Goal: Task Accomplishment & Management: Complete application form

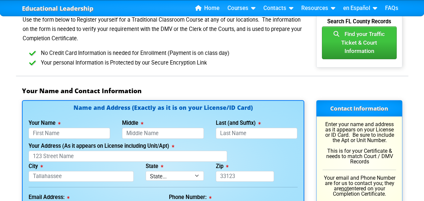
scroll to position [398, 0]
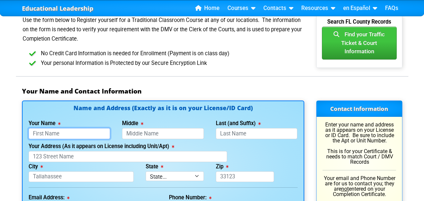
click at [78, 131] on input "Your Name" at bounding box center [70, 133] width 82 height 11
type input "Minh"
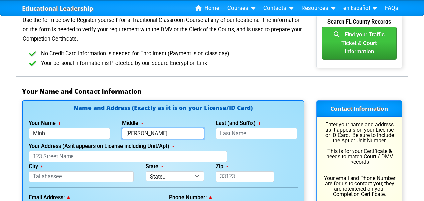
type input "Ben"
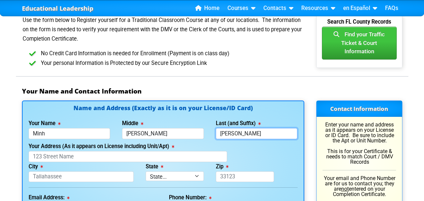
type input "Ross Jr"
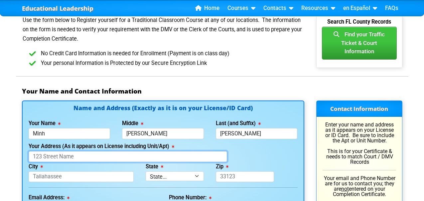
click at [57, 161] on input "Your Address (As it appears on License including Unit/Apt)" at bounding box center [128, 156] width 199 height 11
type input "7910 Aden Loop"
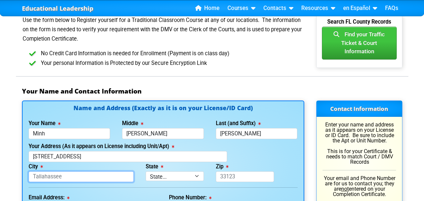
type input "New Port Richey"
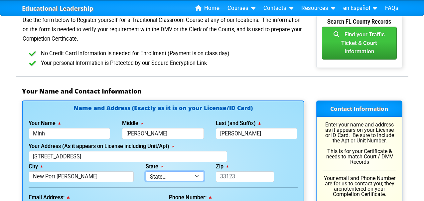
select select "{"fullName":"Florida","abbreviation":"FL","uniqueId":"1d559909-6cf0-4a4d-848e-a…"
type input "34655"
type input "njposada77@gmail.com"
click at [266, 156] on div "Your Address (As it appears on License including Unit/Apt) 7910 Aden Loop" at bounding box center [163, 152] width 281 height 20
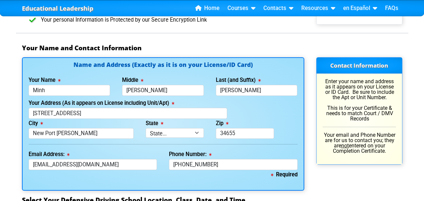
scroll to position [443, 0]
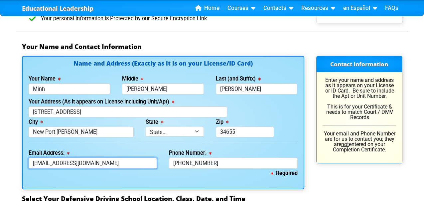
click at [135, 162] on input "njposada77@gmail.com" at bounding box center [93, 163] width 129 height 11
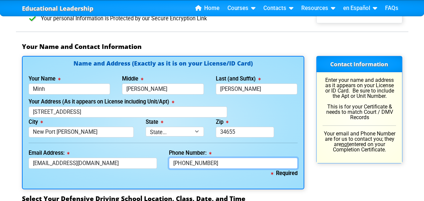
click at [212, 166] on input "813-784-2865" at bounding box center [233, 163] width 129 height 11
type input "813-297-0021"
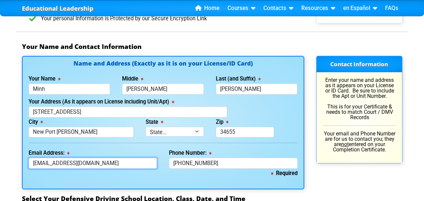
click at [124, 162] on input "njposada77@gmail.com" at bounding box center [93, 163] width 129 height 11
type input "m"
type input "njposada77@gmail.com"
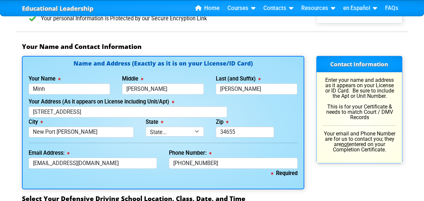
click at [162, 151] on div "Email Address: njposada77@gmail.com" at bounding box center [93, 158] width 141 height 20
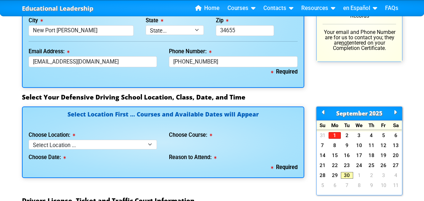
scroll to position [545, 0]
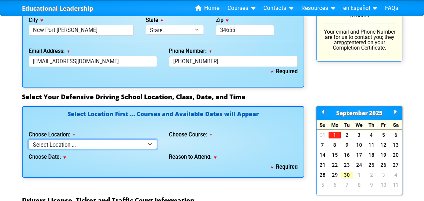
click at [153, 140] on select "Select Location ... Tampa Orlando Kissimmee Tampa - en español Kissimmee - en e…" at bounding box center [93, 144] width 129 height 10
select select "2"
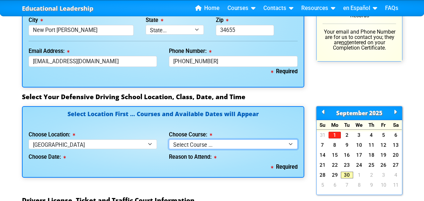
click at [214, 146] on select "Select Course ... 4 Hour BDI Class (Basic Course & TCAC) 4 Hour Under 25 Class …" at bounding box center [233, 144] width 129 height 10
select select "1"
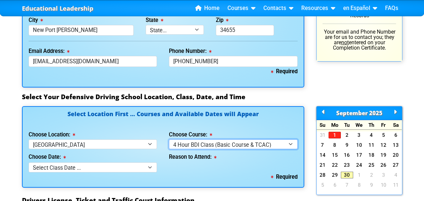
click at [219, 142] on select "Select Course ... 4 Hour BDI Class (Basic Course & TCAC) 4 Hour Under 25 Class …" at bounding box center [233, 144] width 129 height 10
click at [246, 144] on select "Select Course ... 4 Hour BDI Class (Basic Course & TCAC) 4 Hour Under 25 Class …" at bounding box center [233, 144] width 129 height 10
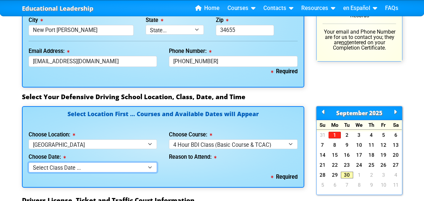
click at [135, 163] on select "Select Class Date ... Sep 27 -- (Saturday from 10:00am-2:00pm) Oct 4 -- (Saturd…" at bounding box center [93, 167] width 129 height 10
select select "10/04/2025, 8"
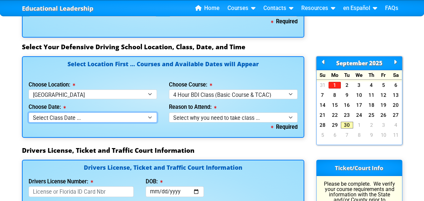
scroll to position [597, 0]
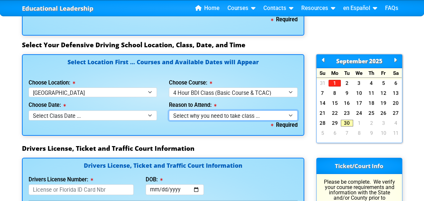
click at [213, 115] on select "Select why you need to take class ... Election for Traffic Ticket (No Points) C…" at bounding box center [233, 115] width 129 height 10
select select "BDI - Court Ordered"
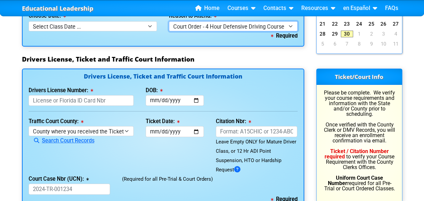
scroll to position [687, 0]
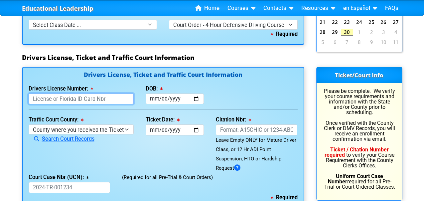
click at [92, 98] on input "Drivers License Number:" at bounding box center [81, 98] width 105 height 11
type input "R200542030150"
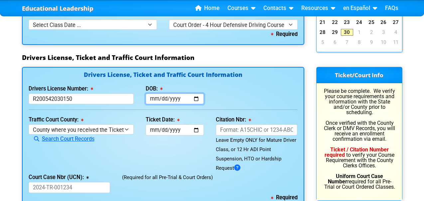
click at [154, 101] on input "DOB:" at bounding box center [175, 98] width 58 height 11
type input "2003-01-15"
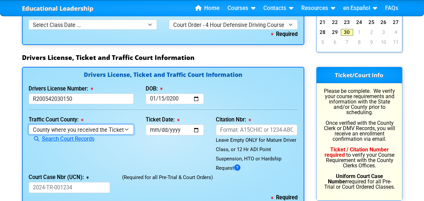
click at [125, 129] on select "County where you received the Ticket Out of State Out of State - Georgia Out of…" at bounding box center [81, 129] width 105 height 10
select select "{"countyName":"Out of State - North Carolina","state":"NC","uniqueId":"170d597f…"
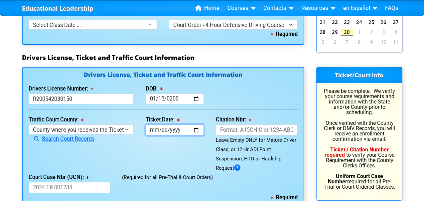
click at [176, 132] on input "Ticket Date:" at bounding box center [175, 129] width 58 height 11
click at [156, 133] on input "Ticket Date:" at bounding box center [175, 129] width 58 height 11
type input "2025-05-12"
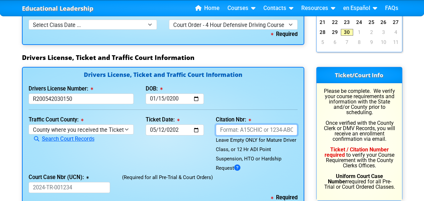
click at [245, 130] on input "Citation Nbr:" at bounding box center [257, 129] width 82 height 11
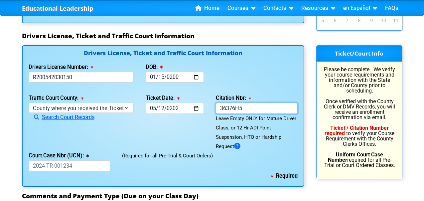
scroll to position [709, 0]
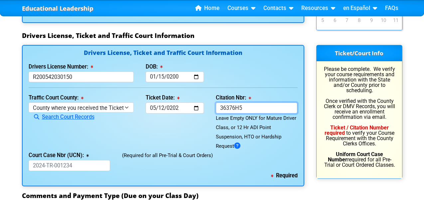
type input "36376H5"
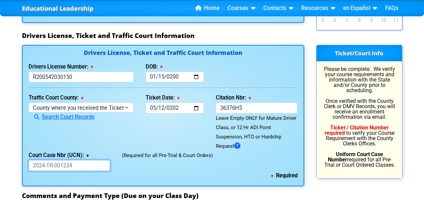
click at [93, 170] on input "Court Case Nbr (UCN):" at bounding box center [70, 165] width 82 height 11
type input "2025CR701526"
click at [164, 123] on div "Ticket Date: 2025-05-12" at bounding box center [175, 122] width 70 height 58
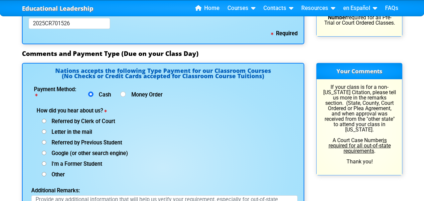
scroll to position [854, 0]
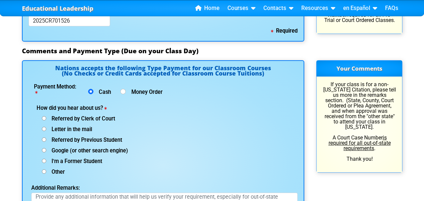
click at [44, 117] on input "Referred by Clerk of Court" at bounding box center [44, 118] width 4 height 4
radio input "true"
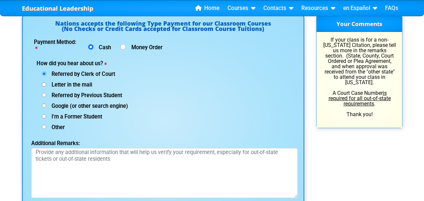
scroll to position [900, 0]
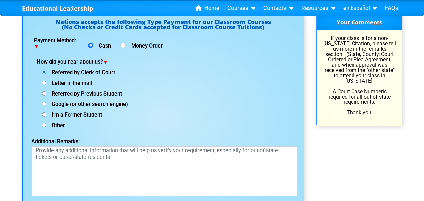
click at [41, 125] on label "Other (specify below)" at bounding box center [51, 125] width 28 height 5
click at [42, 125] on input "Other (specify below)" at bounding box center [44, 125] width 4 height 4
radio input "true"
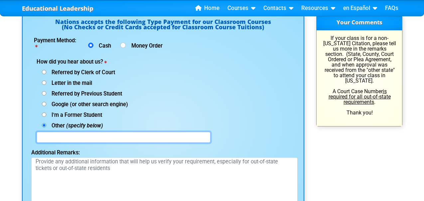
click at [71, 138] on input "text" at bounding box center [124, 137] width 174 height 11
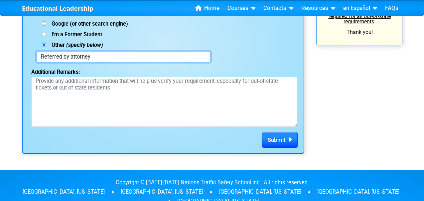
scroll to position [982, 0]
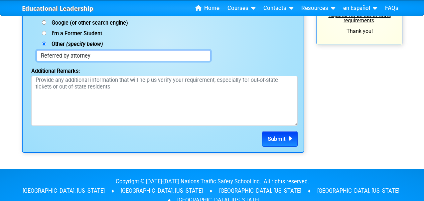
type input "Referred by attorney"
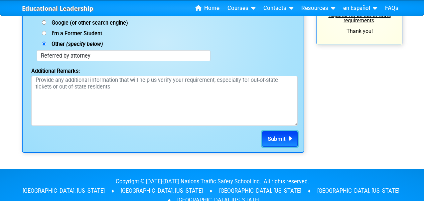
click at [273, 139] on span "Submit" at bounding box center [277, 138] width 18 height 7
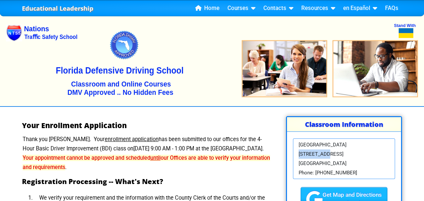
drag, startPoint x: 359, startPoint y: 153, endPoint x: 299, endPoint y: 157, distance: 60.0
click at [299, 157] on div "[GEOGRAPHIC_DATA] [STREET_ADDRESS] [GEOGRAPHIC_DATA], FL 33615 Phone: [PHONE_NU…" at bounding box center [344, 158] width 102 height 41
copy span
